Goal: Book appointment/travel/reservation

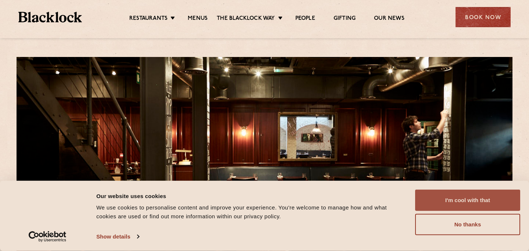
click at [448, 194] on button "I'm cool with that" at bounding box center [467, 200] width 105 height 21
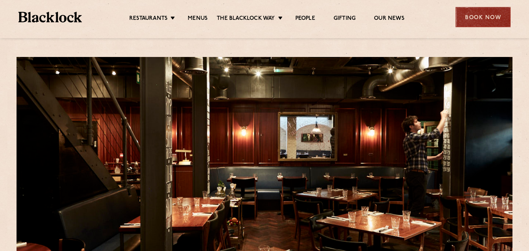
click at [470, 18] on div "Book Now" at bounding box center [483, 17] width 55 height 20
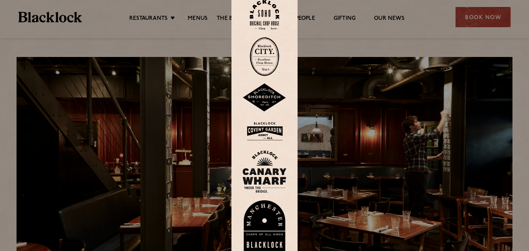
click at [214, 31] on div at bounding box center [264, 125] width 529 height 251
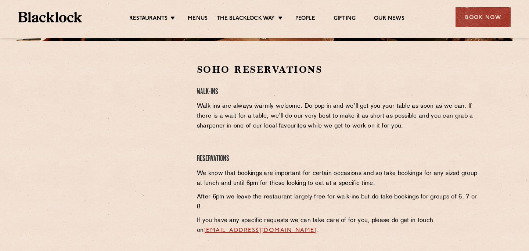
scroll to position [225, 0]
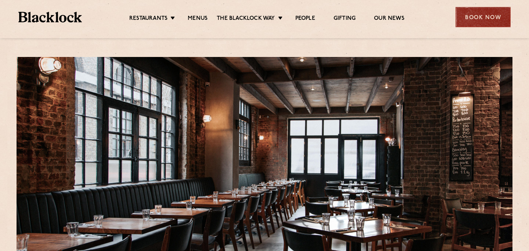
click at [466, 21] on div "Book Now" at bounding box center [483, 17] width 55 height 20
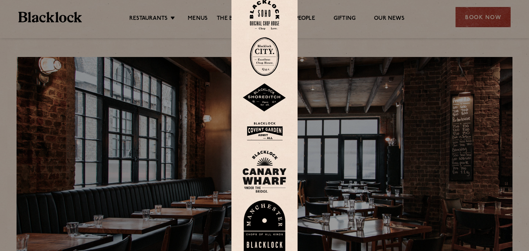
click at [196, 34] on div at bounding box center [264, 125] width 529 height 251
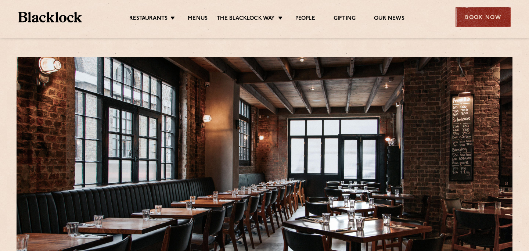
click at [462, 25] on div "Book Now" at bounding box center [483, 17] width 55 height 20
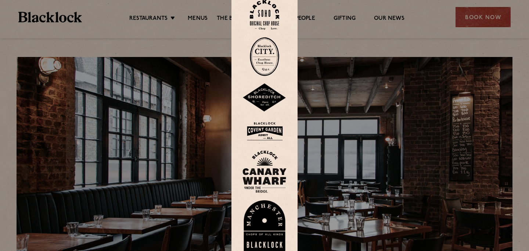
click at [267, 95] on img at bounding box center [265, 97] width 44 height 29
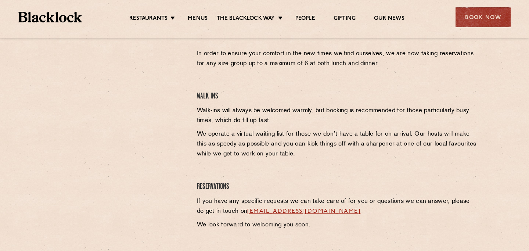
scroll to position [262, 0]
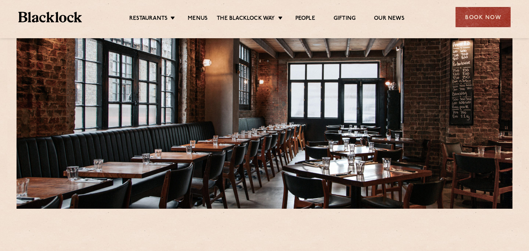
scroll to position [58, 0]
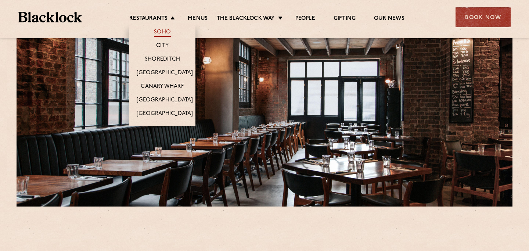
click at [164, 34] on link "Soho" at bounding box center [162, 33] width 17 height 8
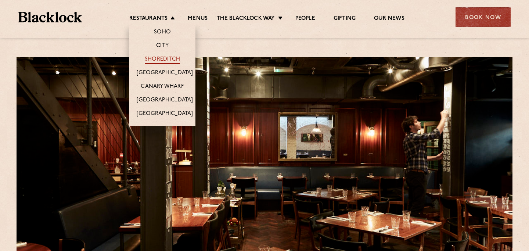
click at [162, 61] on link "Shoreditch" at bounding box center [162, 60] width 35 height 8
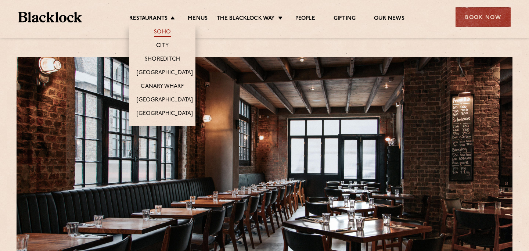
click at [164, 29] on link "Soho" at bounding box center [162, 33] width 17 height 8
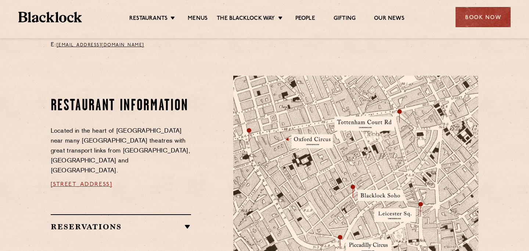
scroll to position [367, 0]
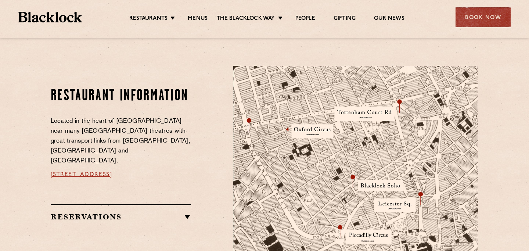
click at [358, 114] on img at bounding box center [355, 195] width 245 height 258
click at [375, 182] on img at bounding box center [355, 195] width 245 height 258
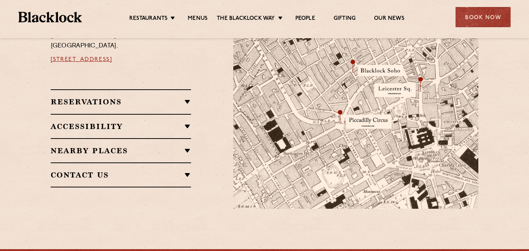
scroll to position [454, 0]
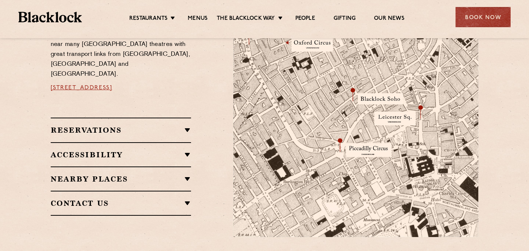
click at [112, 85] on link "[STREET_ADDRESS]" at bounding box center [82, 88] width 62 height 6
